Goal: Task Accomplishment & Management: Manage account settings

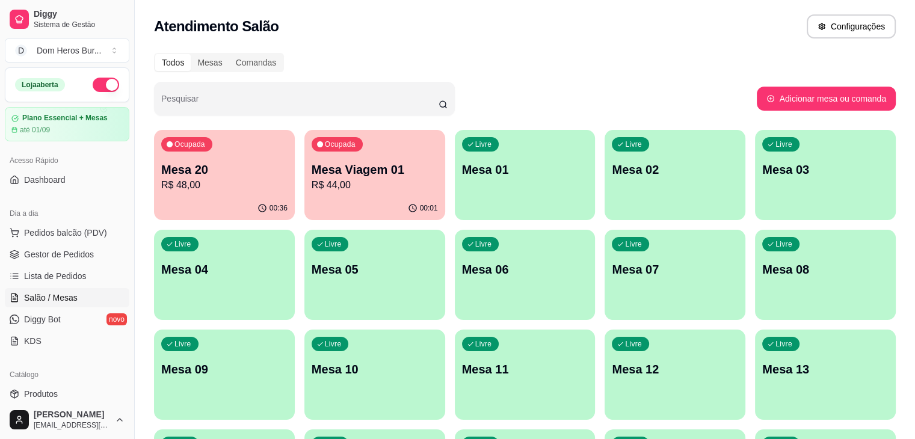
scroll to position [137, 0]
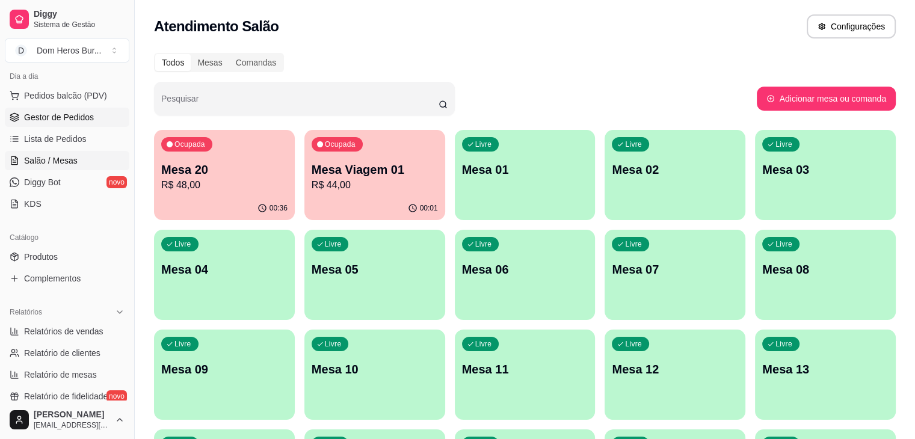
click at [81, 115] on span "Gestor de Pedidos" at bounding box center [59, 117] width 70 height 12
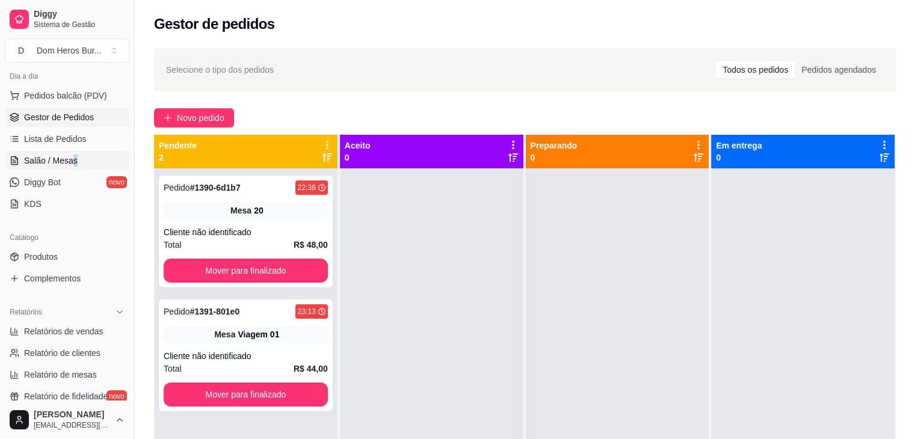
drag, startPoint x: 72, startPoint y: 149, endPoint x: 77, endPoint y: 156, distance: 8.7
click at [77, 156] on ul "Pedidos balcão (PDV) Gestor de Pedidos Lista de Pedidos Salão / Mesas Diggy Bot…" at bounding box center [67, 149] width 124 height 127
click at [77, 156] on link "Salão / Mesas" at bounding box center [67, 160] width 124 height 19
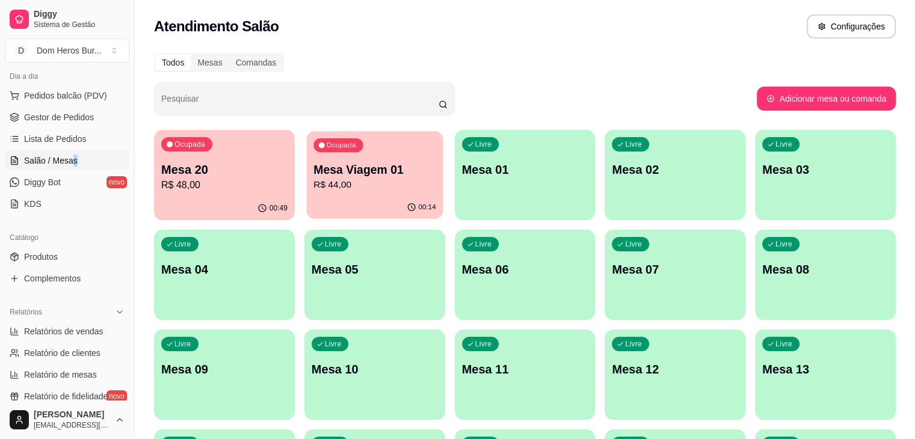
click at [347, 184] on p "R$ 44,00" at bounding box center [374, 185] width 123 height 14
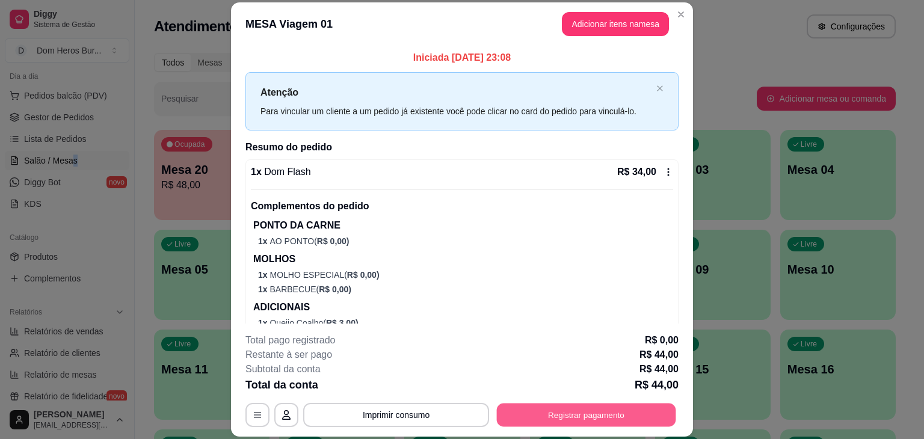
click at [553, 417] on button "Registrar pagamento" at bounding box center [586, 414] width 179 height 23
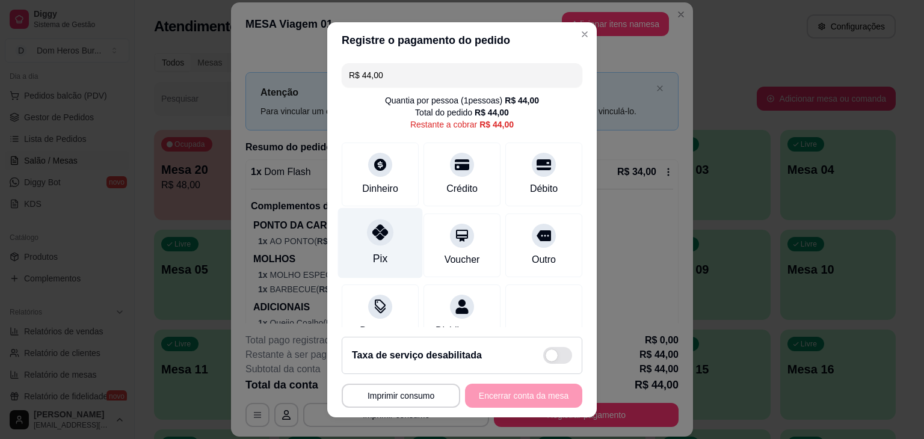
click at [368, 247] on div "Pix" at bounding box center [380, 242] width 85 height 70
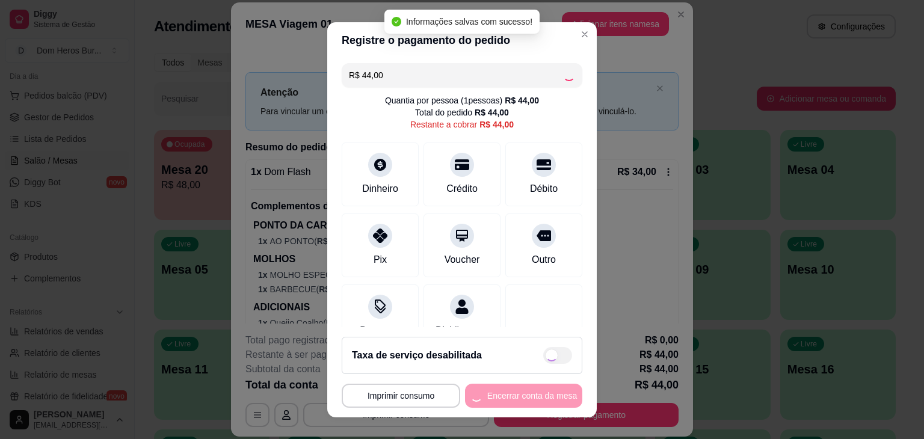
type input "R$ 0,00"
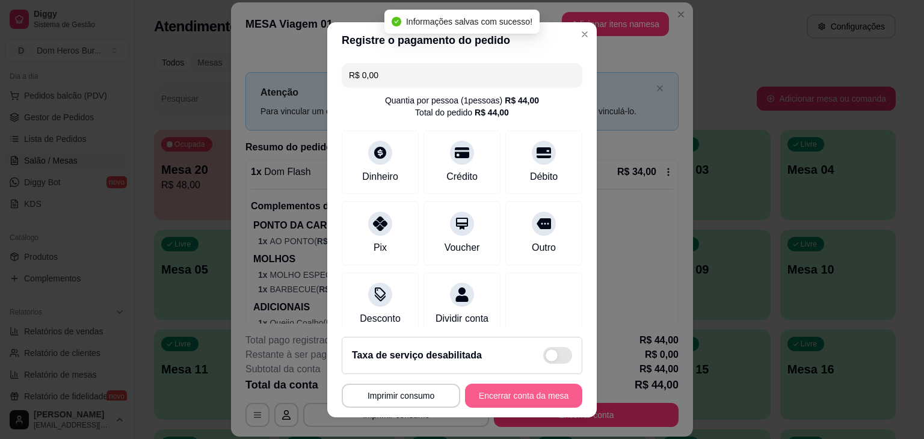
click at [488, 389] on button "Encerrar conta da mesa" at bounding box center [523, 396] width 117 height 24
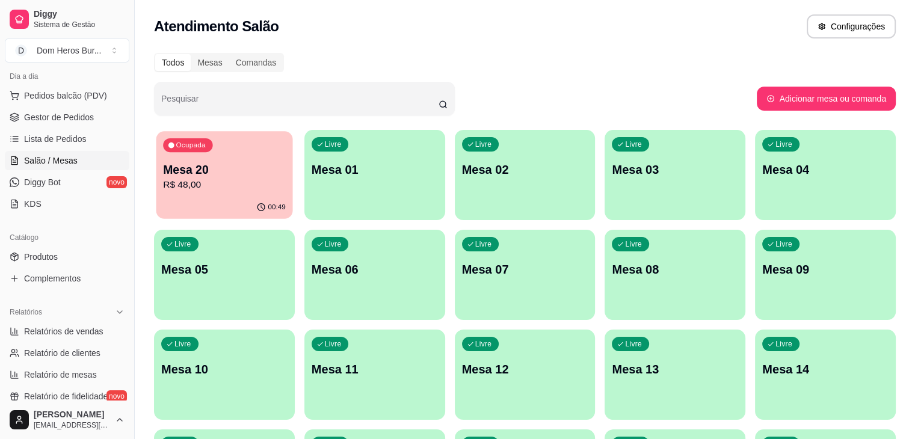
click at [215, 205] on div "00:49" at bounding box center [224, 207] width 136 height 23
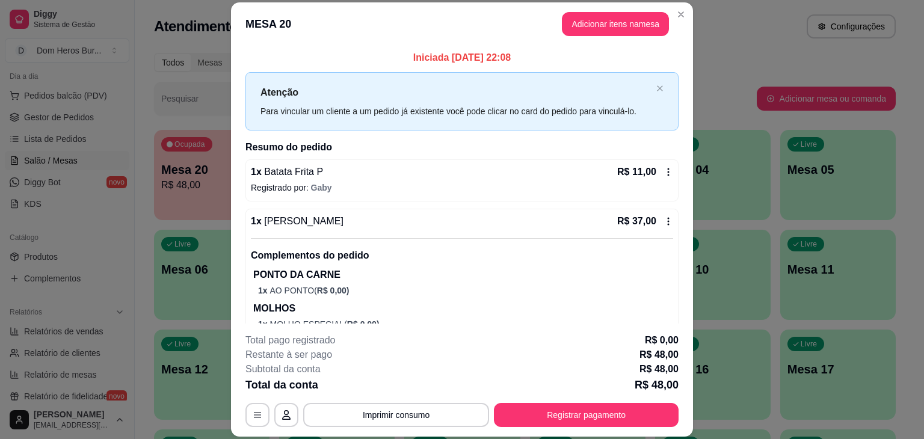
click at [450, 193] on div "1 x Batata Frita P R$ 11,00 Registrado por: [PERSON_NAME]" at bounding box center [461, 180] width 433 height 42
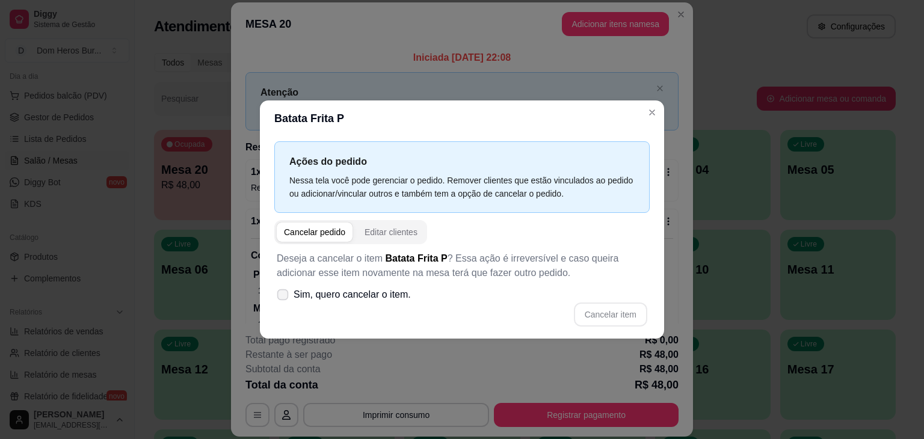
click at [393, 293] on span "Sim, quero cancelar o item." at bounding box center [351, 294] width 117 height 14
click at [284, 297] on input "Sim, quero cancelar o item." at bounding box center [280, 301] width 8 height 8
checkbox input "true"
click at [613, 314] on button "Cancelar item" at bounding box center [610, 314] width 72 height 23
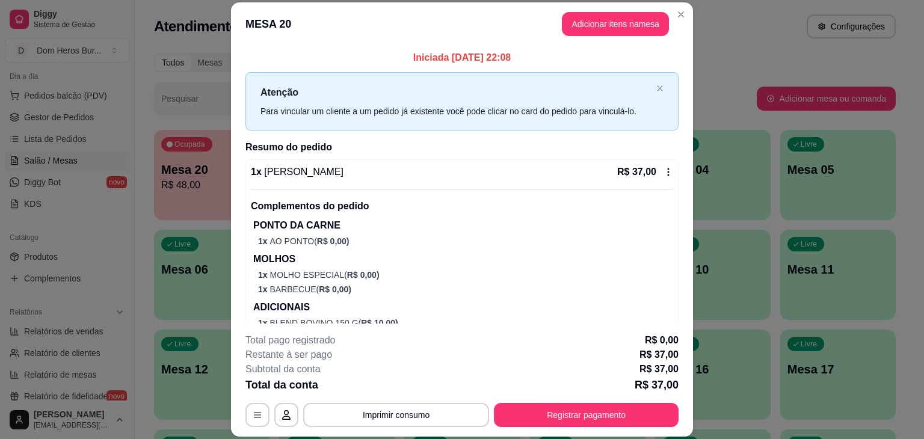
click at [372, 176] on div "1 x [PERSON_NAME] R$ 37,00" at bounding box center [462, 172] width 422 height 14
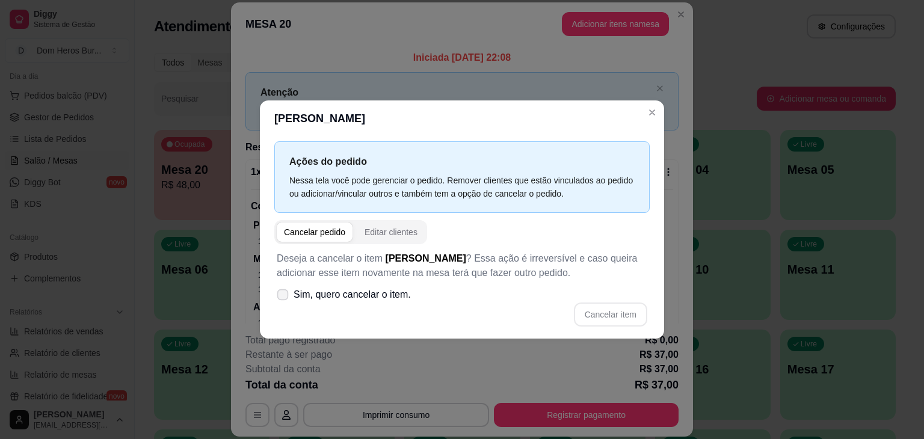
click at [380, 293] on span "Sim, quero cancelar o item." at bounding box center [351, 294] width 117 height 14
click at [284, 297] on input "Sim, quero cancelar o item." at bounding box center [280, 301] width 8 height 8
checkbox input "true"
click at [596, 319] on button "Cancelar item" at bounding box center [610, 314] width 72 height 23
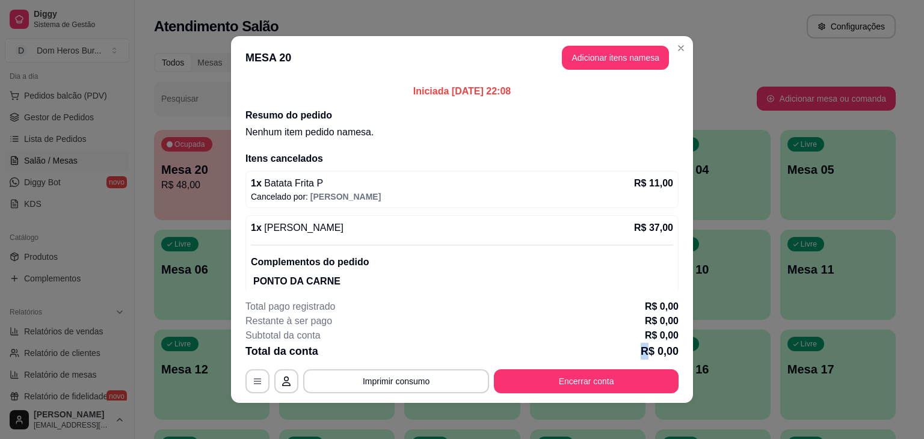
click at [611, 350] on div "Total da conta R$ 0,00" at bounding box center [461, 351] width 433 height 17
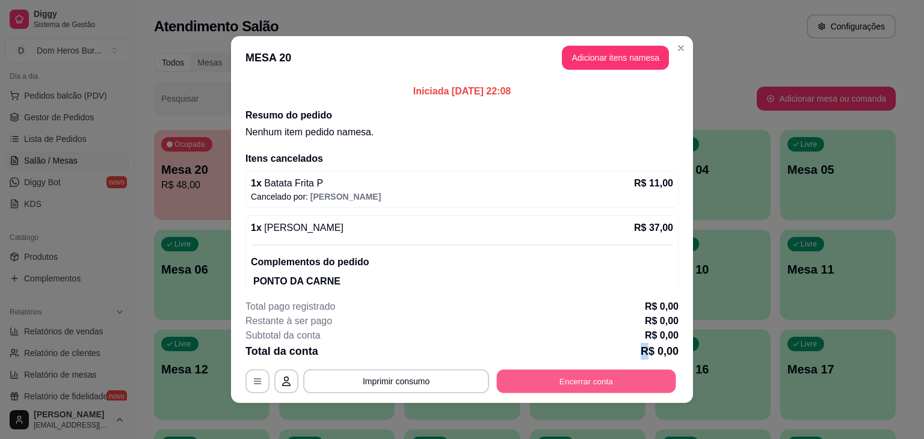
click at [622, 373] on button "Encerrar conta" at bounding box center [586, 381] width 179 height 23
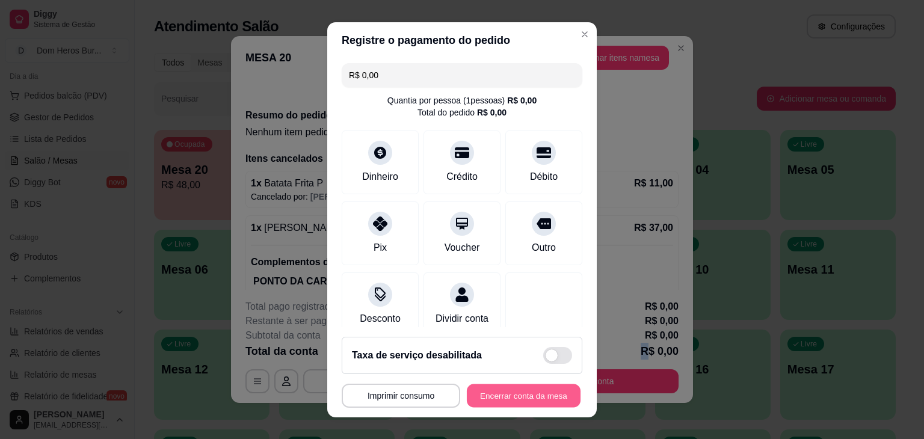
click at [536, 388] on button "Encerrar conta da mesa" at bounding box center [524, 395] width 114 height 23
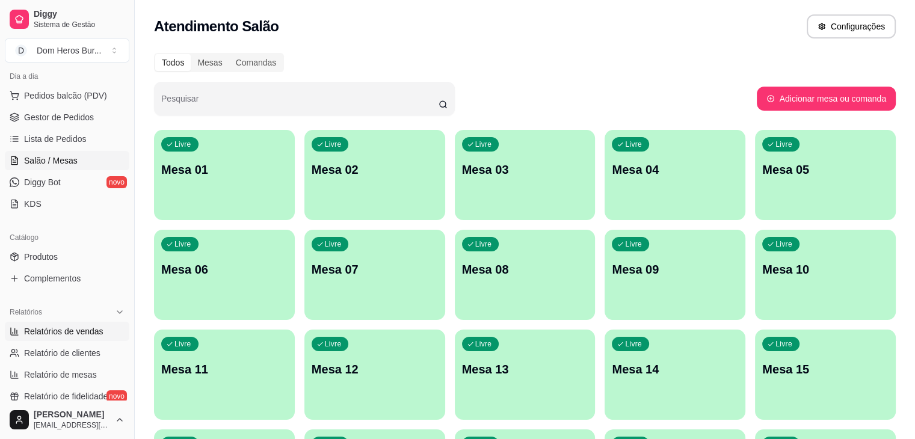
click at [82, 335] on span "Relatórios de vendas" at bounding box center [63, 331] width 79 height 12
select select "ALL"
select select "0"
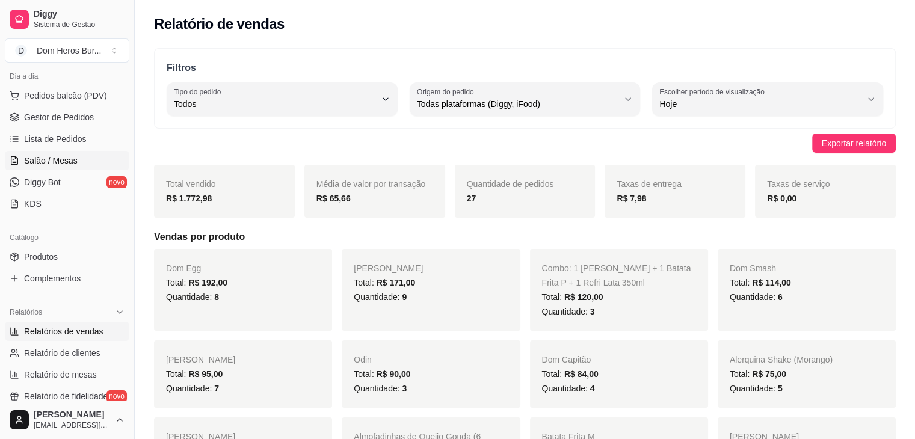
click at [75, 162] on link "Salão / Mesas" at bounding box center [67, 160] width 124 height 19
